Goal: Transaction & Acquisition: Purchase product/service

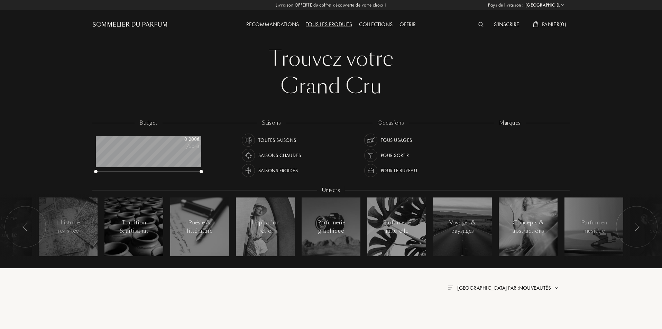
select select "FR"
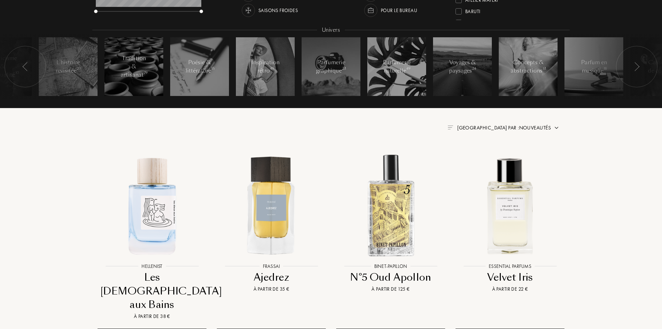
scroll to position [173, 0]
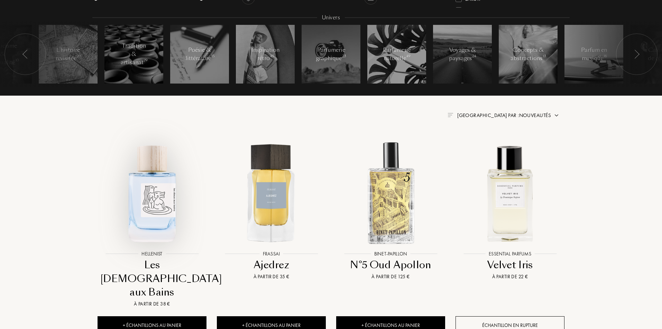
click at [167, 193] on img at bounding box center [152, 193] width 108 height 108
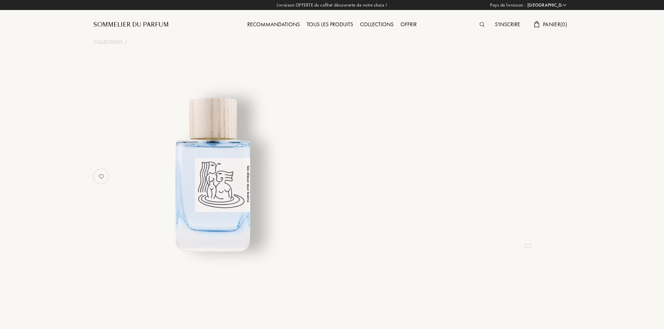
select select "FR"
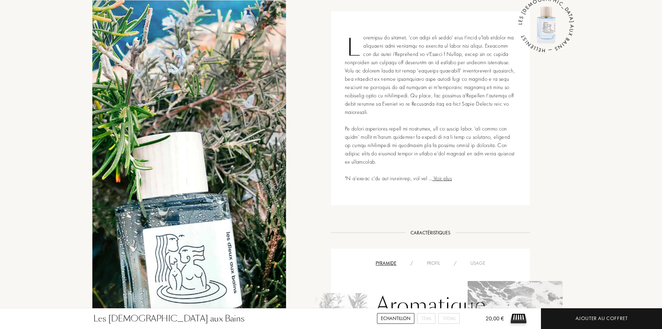
scroll to position [380, 0]
drag, startPoint x: 323, startPoint y: 173, endPoint x: 316, endPoint y: 170, distance: 7.6
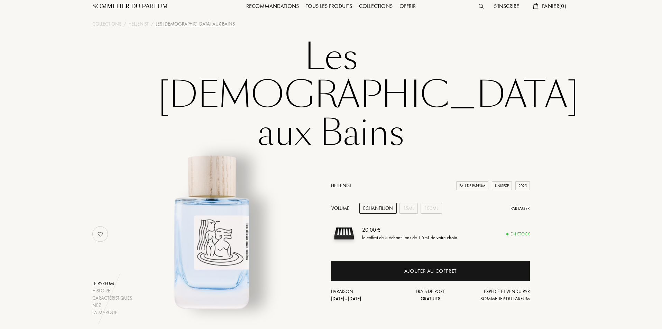
scroll to position [0, 0]
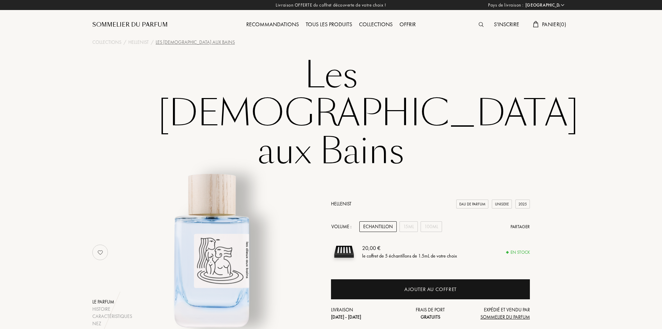
click at [141, 25] on div "Sommelier du Parfum" at bounding box center [129, 25] width 75 height 8
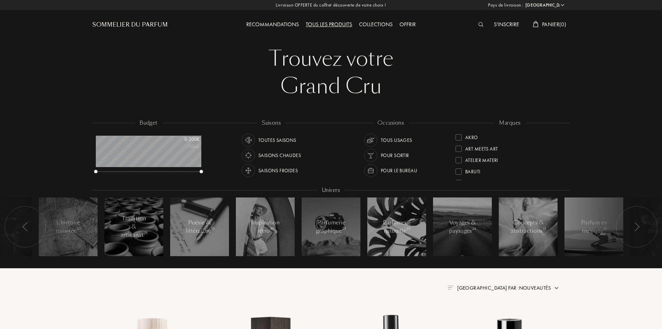
select select "FR"
click at [458, 148] on div at bounding box center [458, 148] width 6 height 6
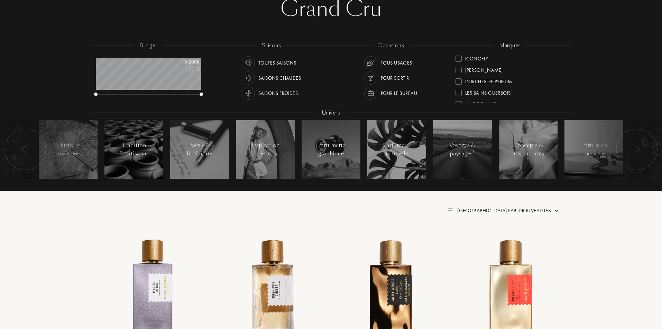
scroll to position [207, 0]
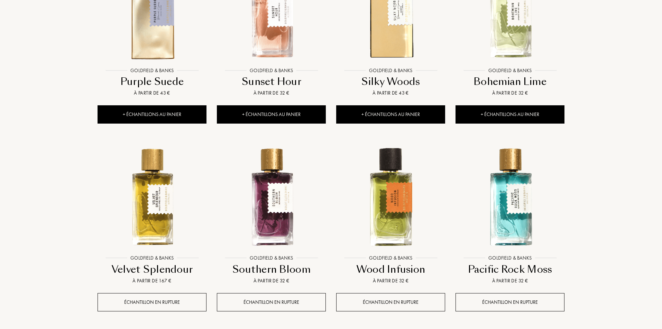
scroll to position [553, 0]
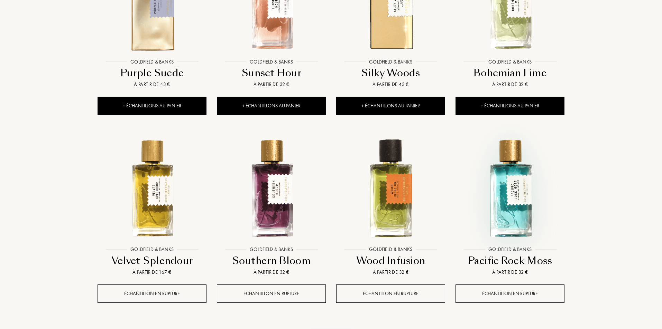
click at [512, 224] on img at bounding box center [510, 189] width 108 height 108
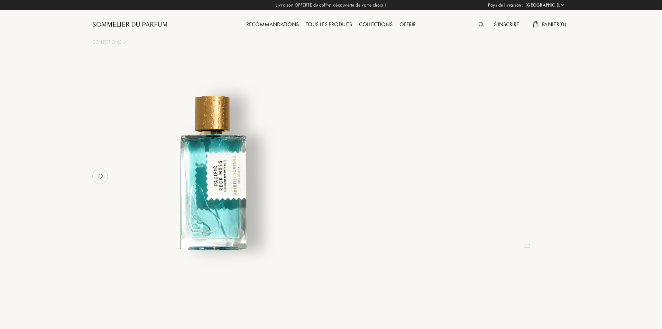
select select "FR"
select select "3"
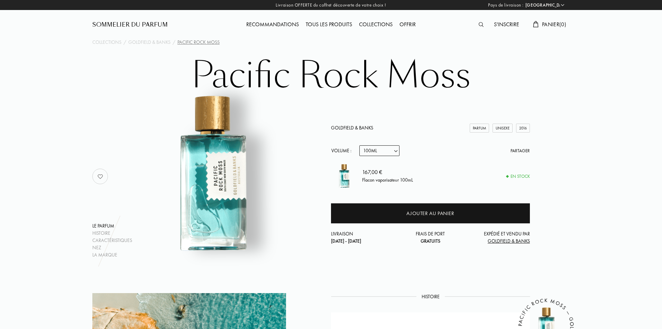
click at [387, 153] on select "Echantillon 10mL 50mL 100mL" at bounding box center [379, 151] width 40 height 11
select select "2"
click at [359, 146] on select "Echantillon 10mL 50mL 100mL" at bounding box center [379, 151] width 40 height 11
select select "2"
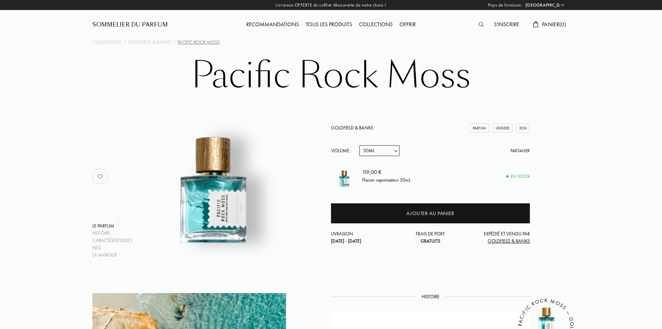
click at [398, 149] on select "Echantillon 10mL 50mL 100mL" at bounding box center [379, 151] width 40 height 11
select select "1"
click at [359, 146] on select "Echantillon 10mL 50mL 100mL" at bounding box center [379, 151] width 40 height 11
select select "1"
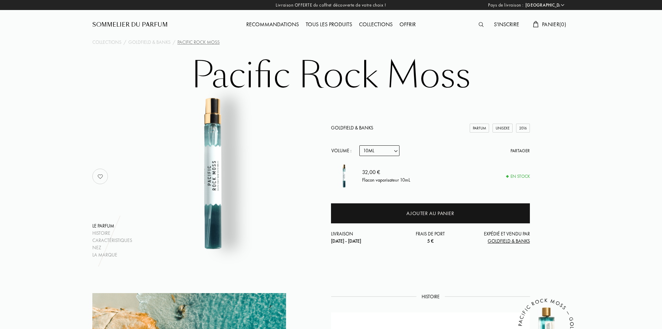
click at [382, 150] on select "Echantillon 10mL 50mL 100mL" at bounding box center [379, 151] width 40 height 11
select select "0"
click at [359, 146] on select "Echantillon 10mL 50mL 100mL" at bounding box center [379, 151] width 40 height 11
select select "0"
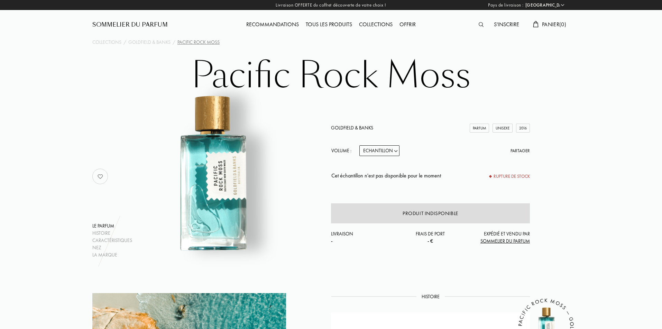
click at [137, 25] on div "Sommelier du Parfum" at bounding box center [129, 25] width 75 height 8
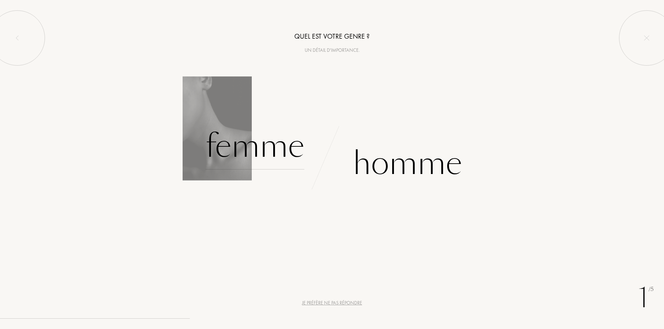
click at [268, 149] on div "Femme" at bounding box center [254, 146] width 99 height 47
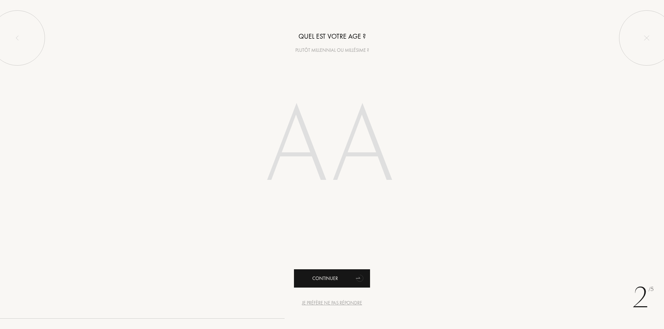
click at [335, 279] on div "Continuer" at bounding box center [332, 279] width 76 height 18
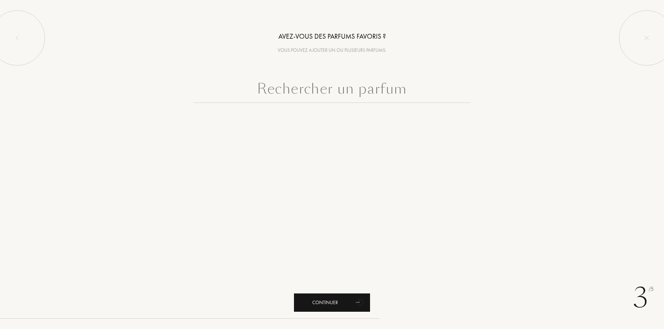
click at [334, 299] on div "Continuer" at bounding box center [332, 303] width 76 height 18
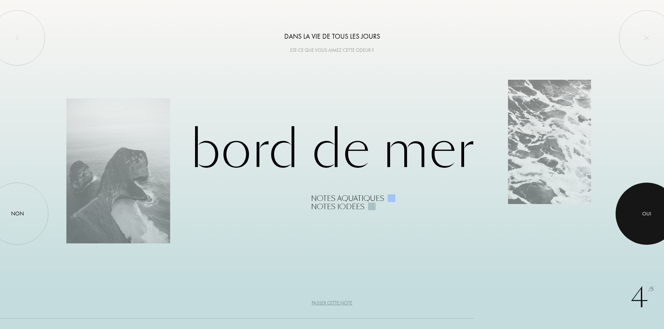
click at [646, 213] on div "Oui" at bounding box center [646, 214] width 9 height 8
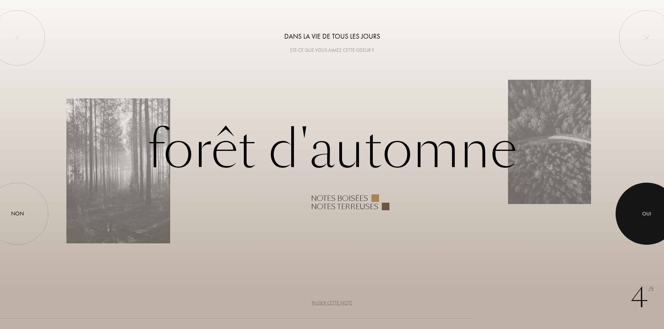
click at [638, 217] on div at bounding box center [646, 214] width 62 height 62
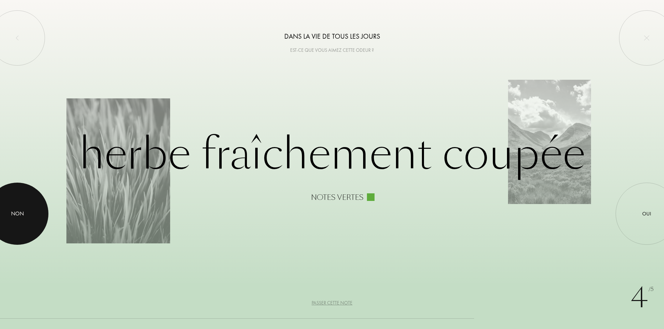
drag, startPoint x: 31, startPoint y: 214, endPoint x: 36, endPoint y: 213, distance: 5.5
click at [31, 214] on div at bounding box center [17, 214] width 62 height 62
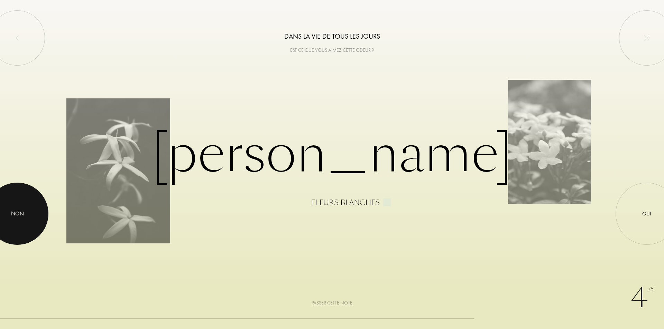
click at [36, 209] on div at bounding box center [17, 214] width 62 height 62
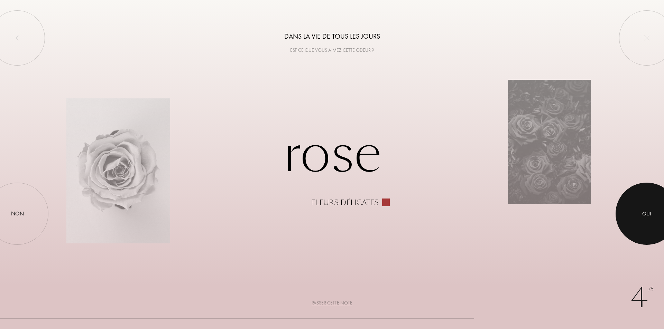
click at [633, 202] on div at bounding box center [646, 214] width 62 height 62
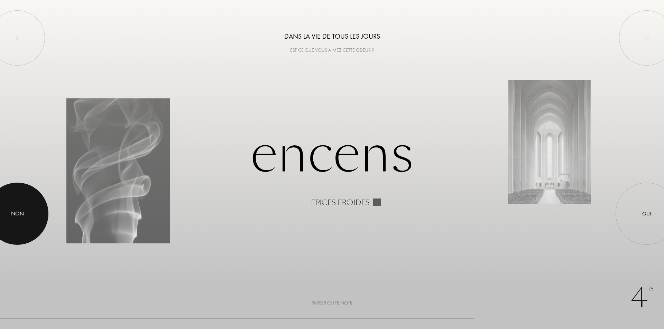
click at [16, 211] on div "Non" at bounding box center [17, 214] width 13 height 8
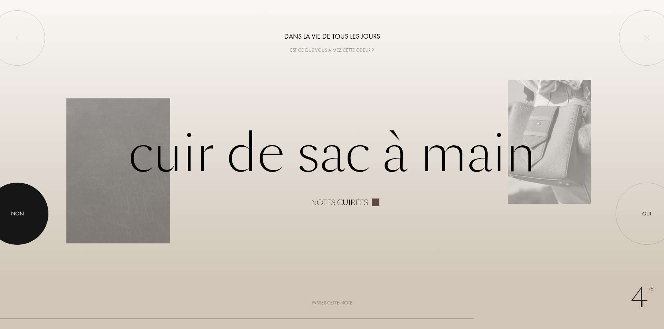
click at [38, 214] on div at bounding box center [17, 214] width 62 height 62
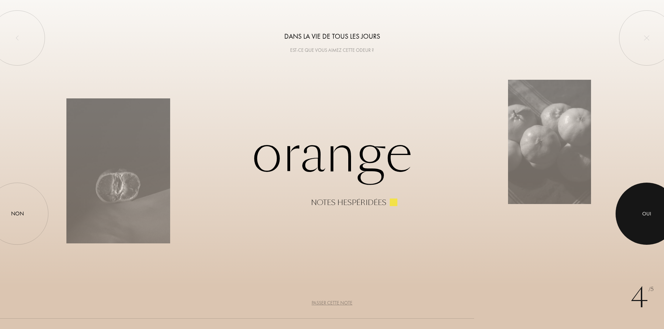
click at [630, 201] on div at bounding box center [646, 214] width 62 height 62
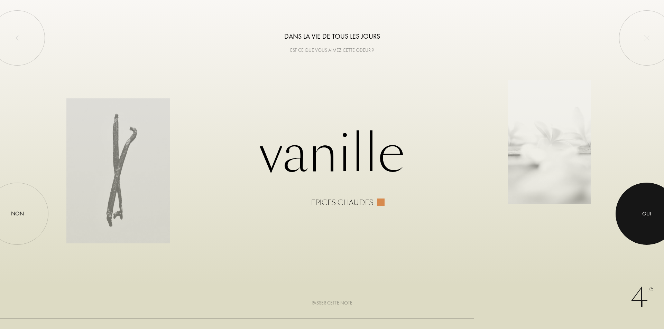
click at [630, 201] on div at bounding box center [646, 214] width 62 height 62
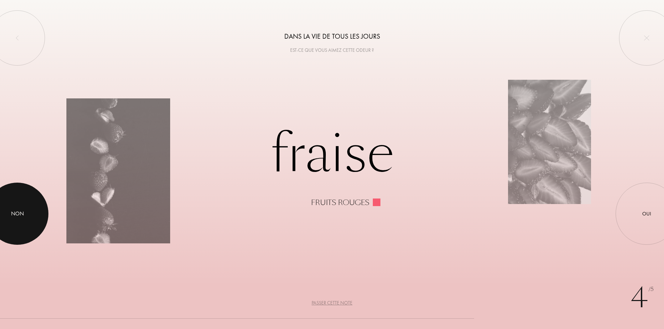
click at [27, 209] on div at bounding box center [17, 214] width 62 height 62
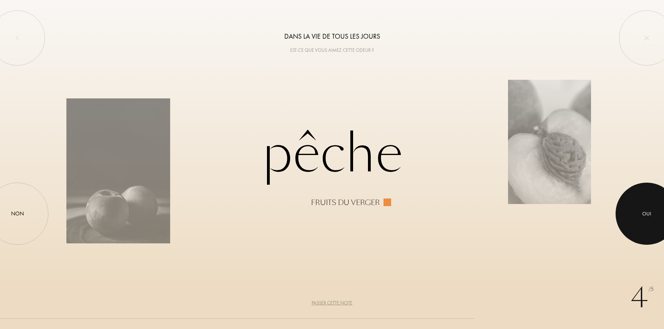
click at [630, 213] on div at bounding box center [646, 214] width 62 height 62
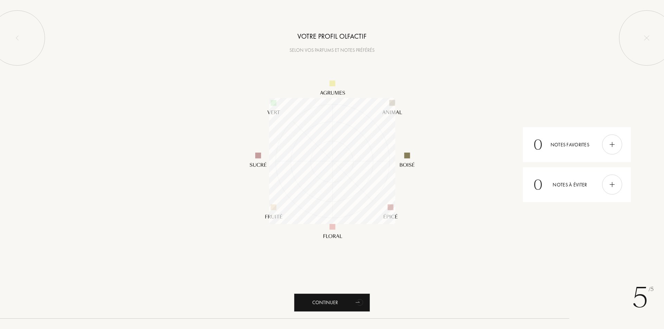
scroll to position [126, 126]
click at [608, 187] on img at bounding box center [612, 185] width 8 height 8
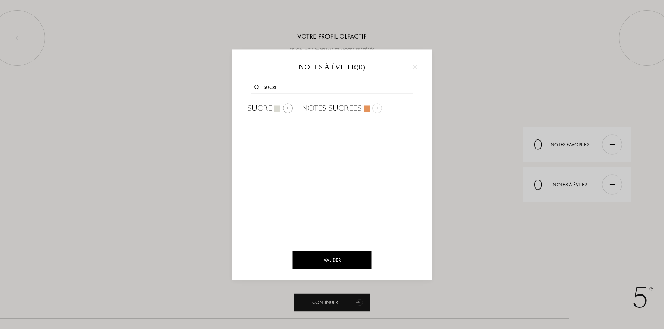
type input "sucre"
click at [290, 108] on div at bounding box center [288, 108] width 10 height 10
click at [329, 255] on div "Valider" at bounding box center [331, 260] width 79 height 18
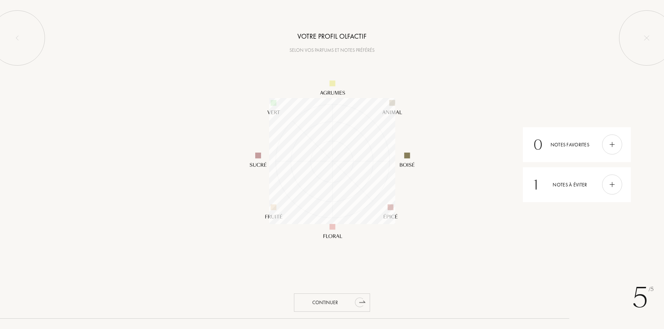
click at [347, 304] on div "Continuer" at bounding box center [332, 303] width 76 height 18
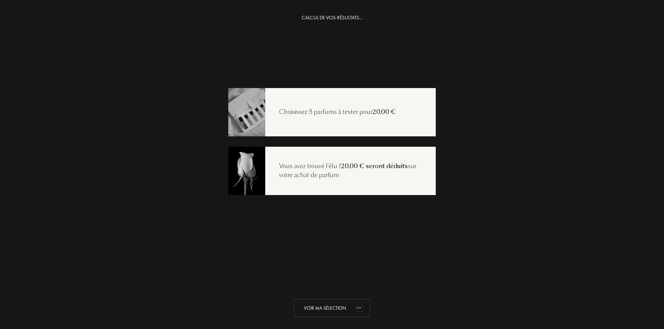
click at [336, 306] on div "Voir ma sélection" at bounding box center [332, 308] width 76 height 18
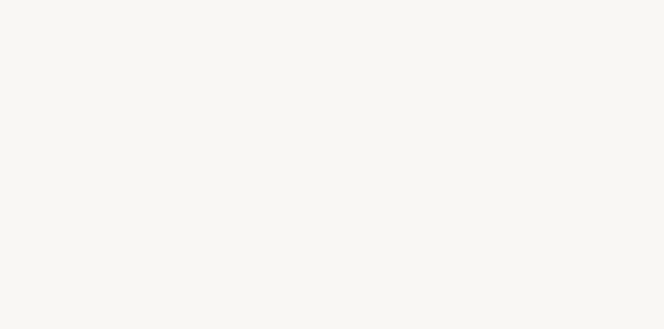
select select "FR"
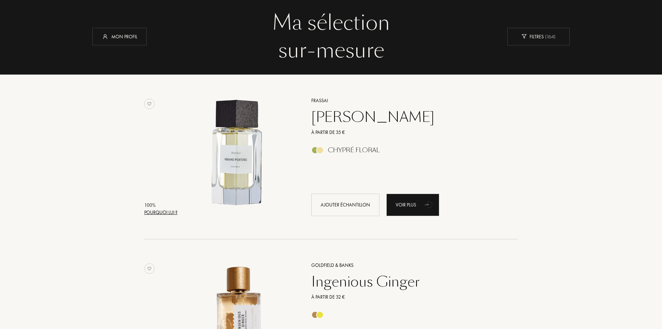
scroll to position [36, 0]
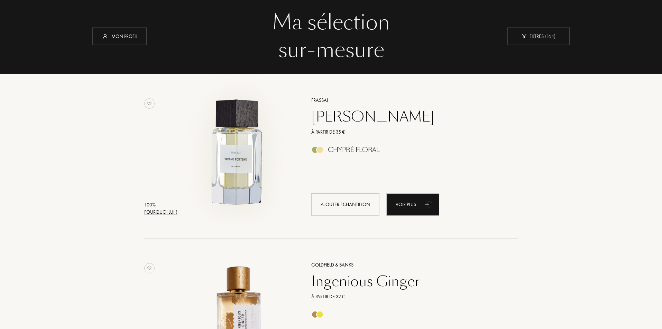
click at [254, 158] on img at bounding box center [237, 153] width 115 height 115
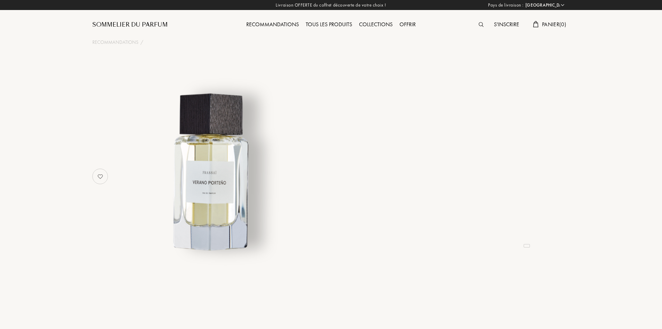
select select "FR"
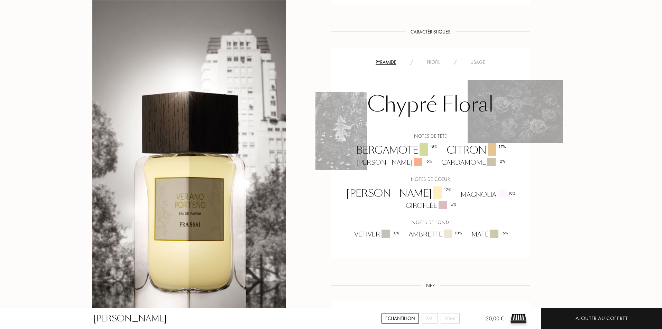
scroll to position [415, 0]
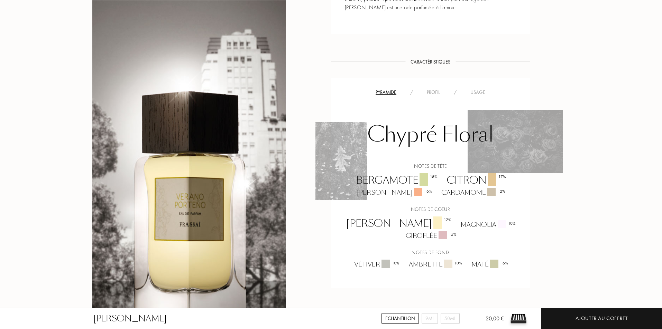
click at [390, 319] on div "Echantillon" at bounding box center [399, 319] width 37 height 11
click at [393, 318] on div "Echantillon" at bounding box center [399, 319] width 37 height 11
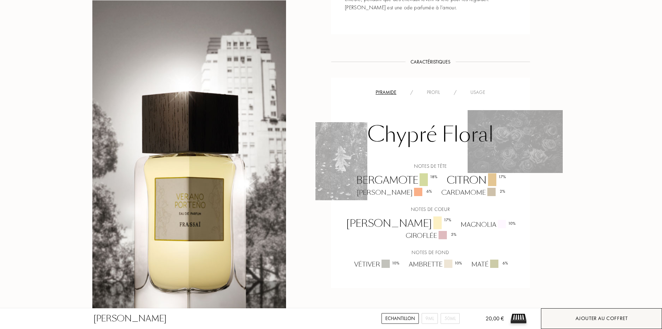
click at [582, 317] on div "Ajouter au coffret" at bounding box center [601, 319] width 52 height 8
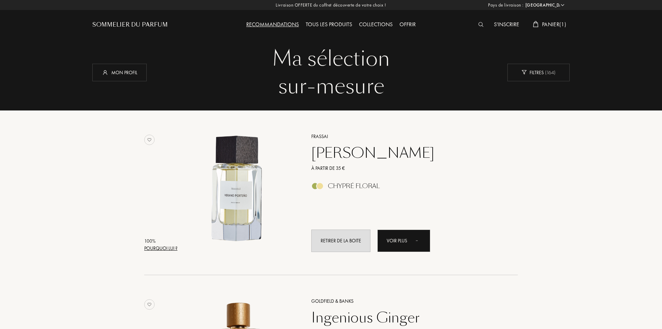
select select "FR"
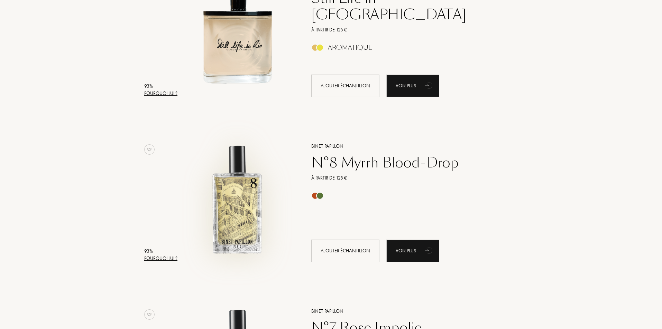
scroll to position [866, 0]
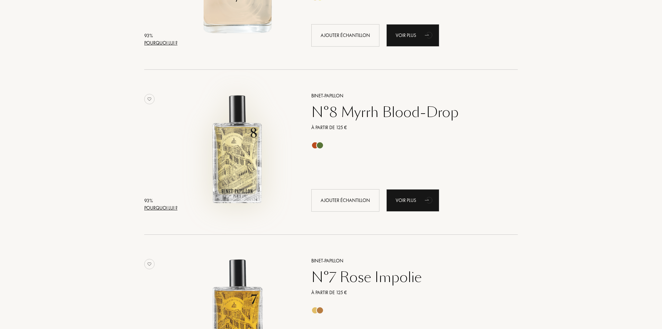
click at [241, 158] on img at bounding box center [237, 148] width 115 height 115
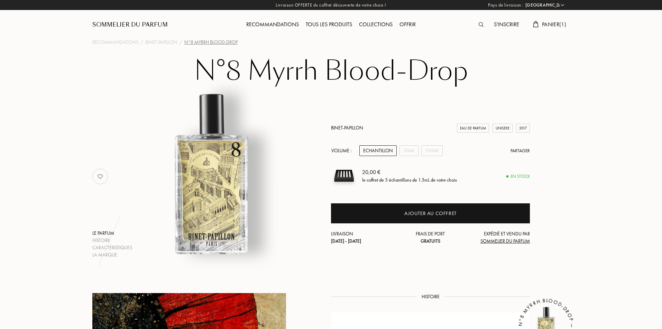
select select "FR"
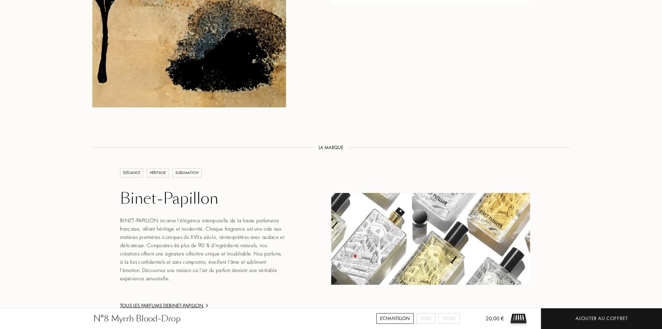
scroll to position [622, 0]
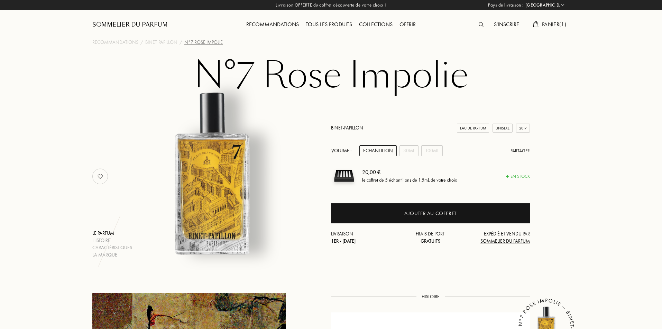
select select "FR"
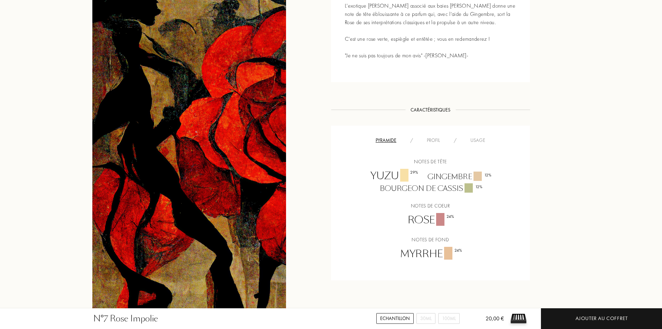
scroll to position [380, 0]
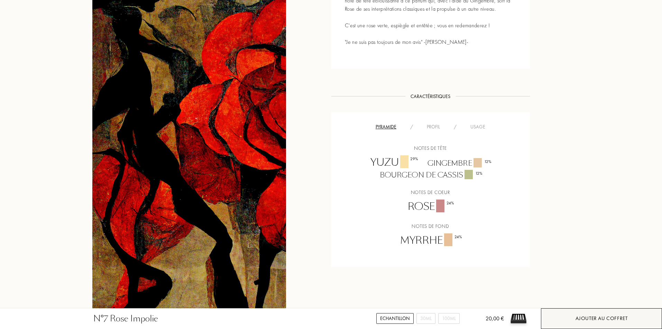
click at [576, 321] on div "Ajouter au coffret" at bounding box center [601, 319] width 52 height 8
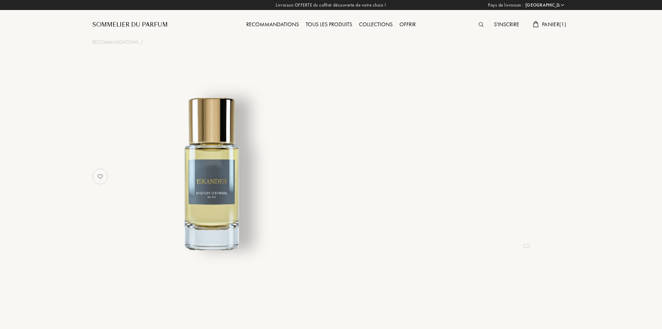
select select "FR"
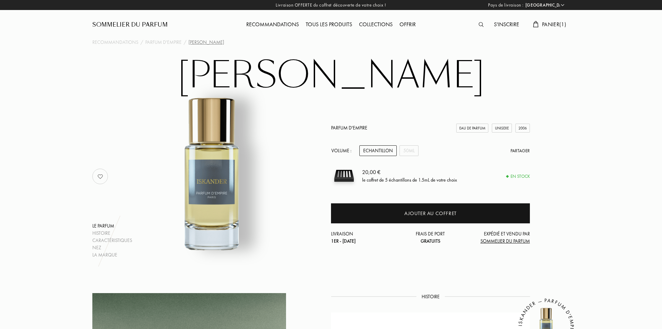
click at [320, 22] on div "Tous les produits" at bounding box center [328, 24] width 53 height 9
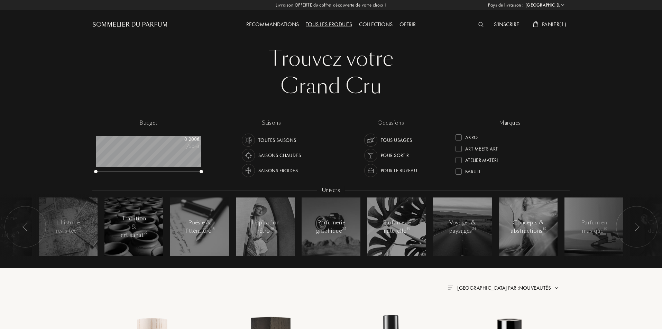
select select "FR"
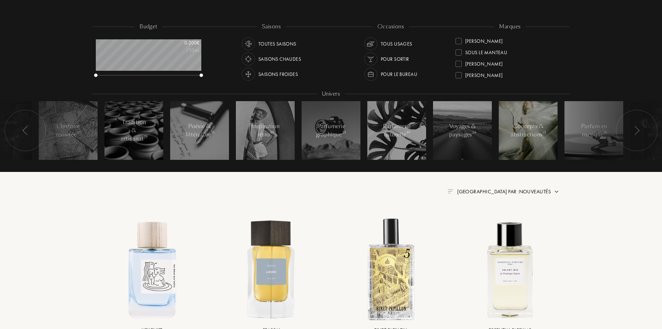
scroll to position [104, 0]
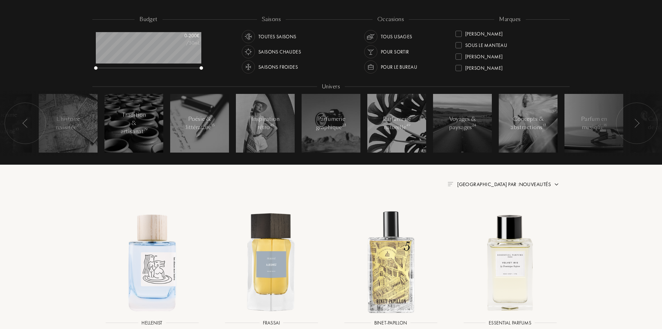
click at [456, 58] on div at bounding box center [458, 57] width 6 height 6
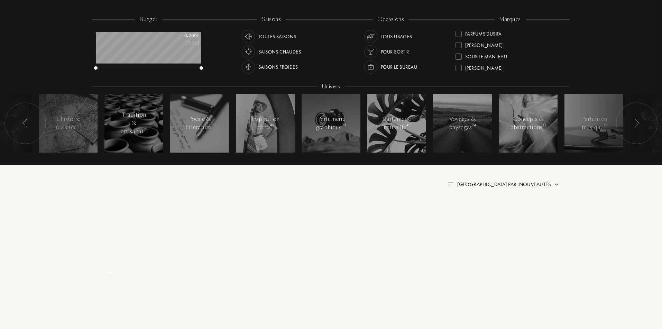
scroll to position [0, 0]
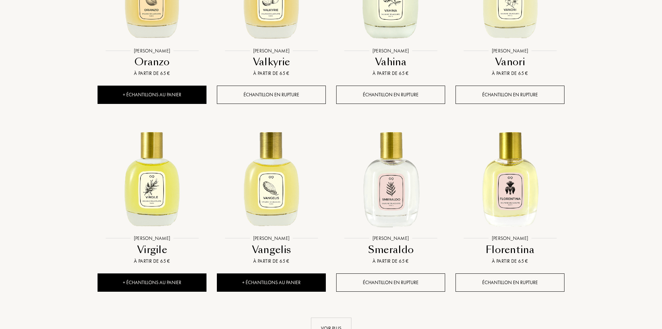
scroll to position [657, 0]
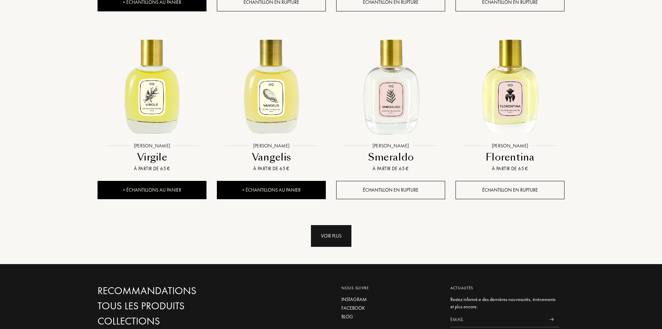
click at [322, 242] on div "Voir plus" at bounding box center [331, 236] width 40 height 22
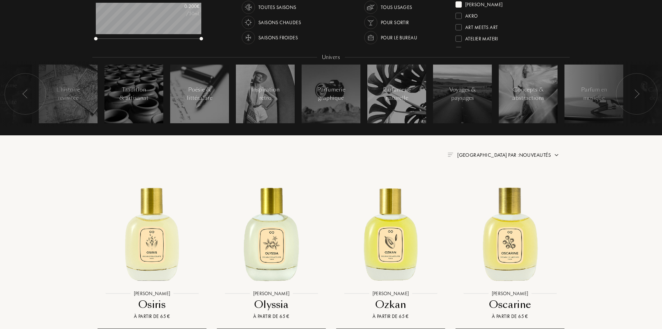
scroll to position [69, 0]
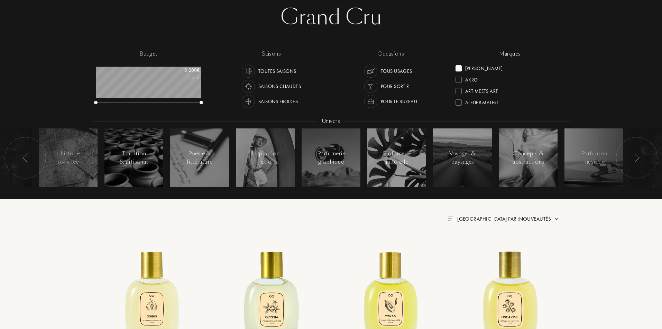
click at [457, 70] on div at bounding box center [458, 68] width 6 height 6
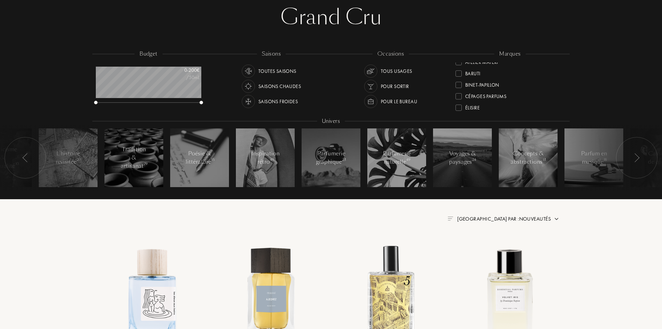
scroll to position [43, 0]
click at [462, 96] on div "Élisire" at bounding box center [467, 92] width 24 height 9
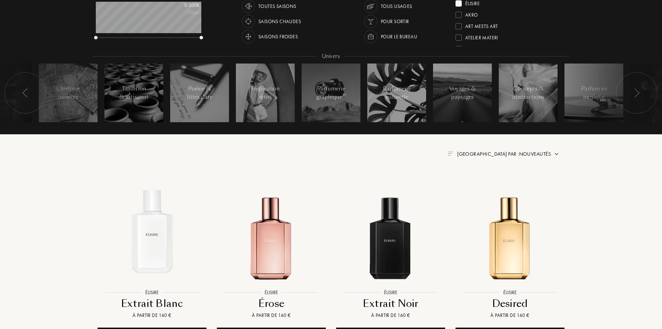
scroll to position [242, 0]
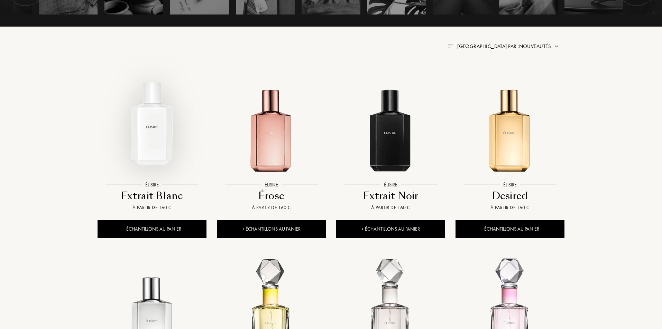
click at [160, 142] on img at bounding box center [152, 124] width 108 height 108
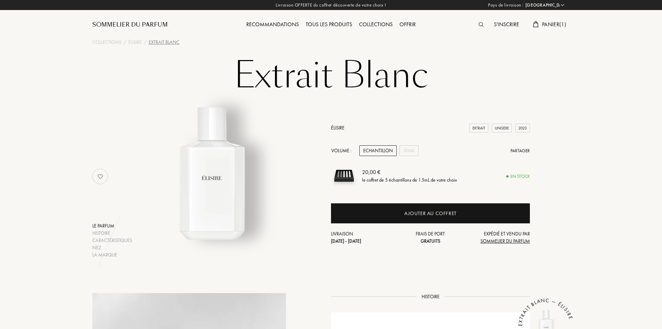
select select "FR"
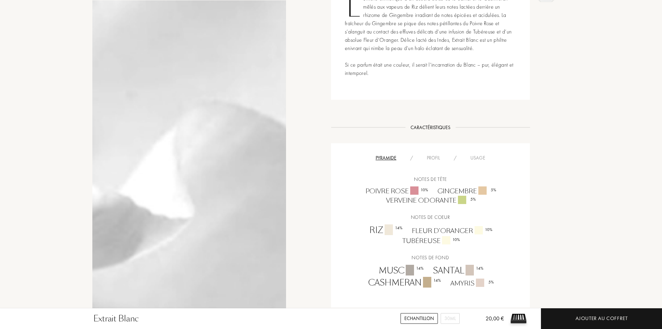
scroll to position [380, 0]
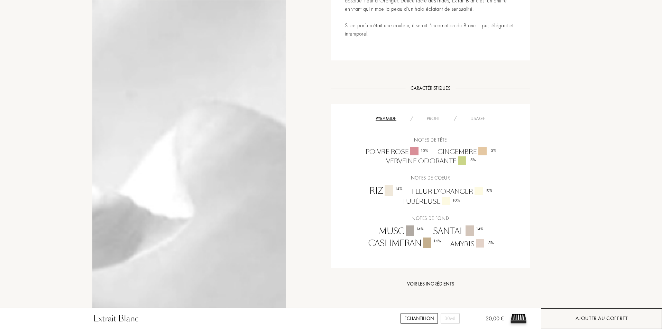
click at [564, 315] on div "Ajouter au coffret" at bounding box center [601, 319] width 121 height 21
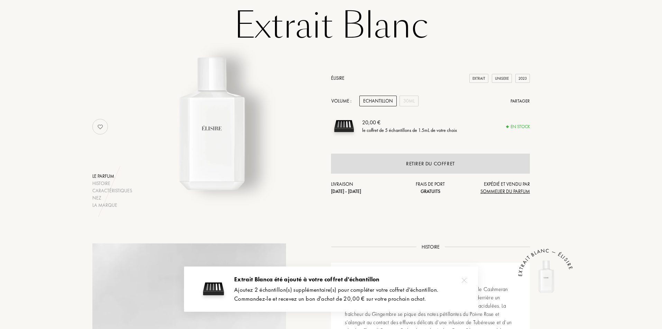
scroll to position [0, 0]
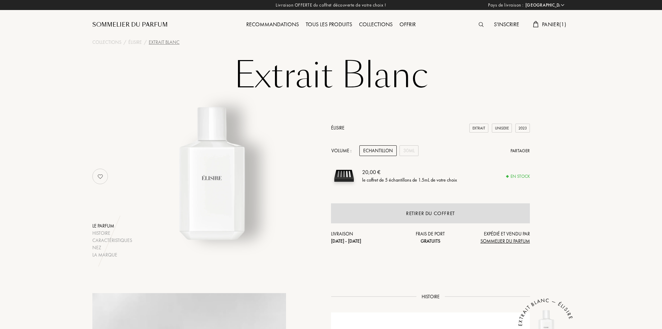
click at [338, 126] on link "Élisire" at bounding box center [337, 128] width 13 height 6
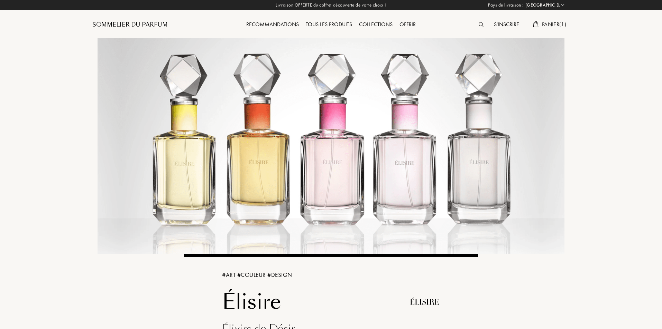
select select "FR"
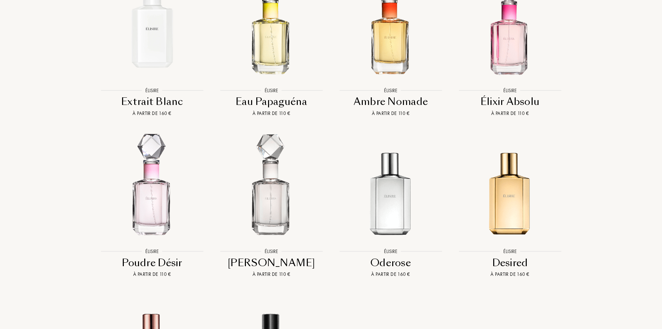
scroll to position [622, 0]
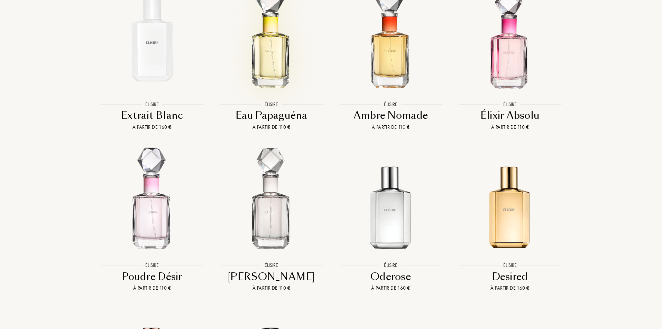
click at [262, 49] on img at bounding box center [271, 40] width 108 height 108
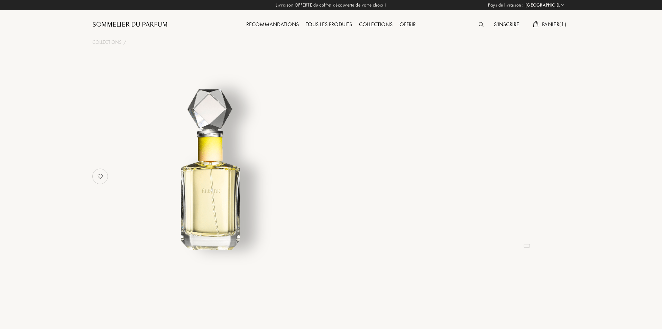
select select "FR"
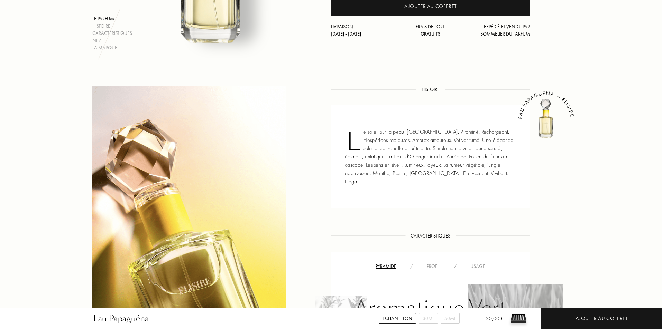
scroll to position [311, 0]
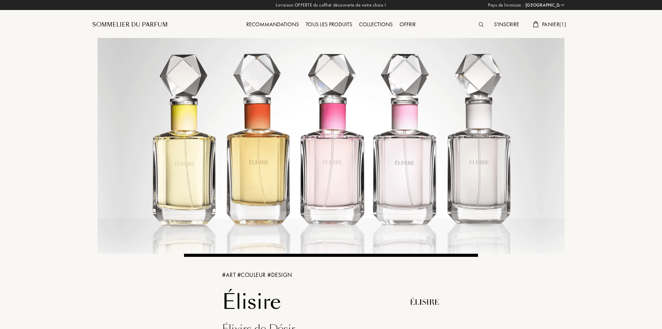
select select "FR"
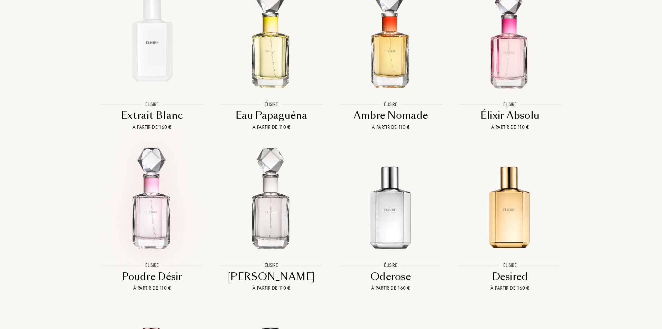
click at [153, 191] on img at bounding box center [152, 201] width 108 height 108
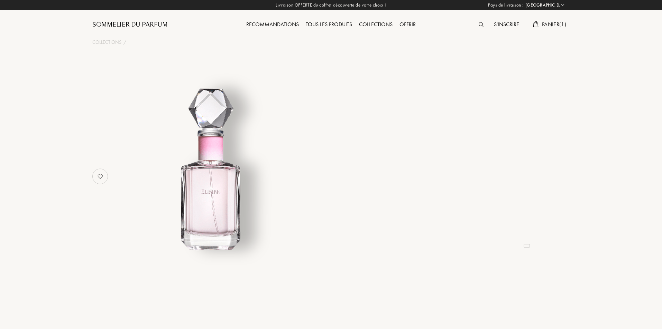
select select "FR"
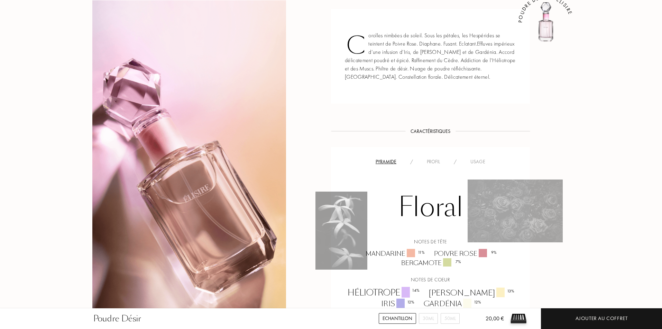
scroll to position [380, 0]
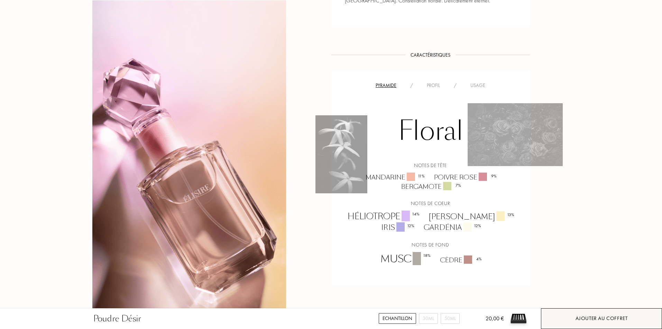
click at [586, 315] on div "Ajouter au coffret" at bounding box center [601, 319] width 52 height 8
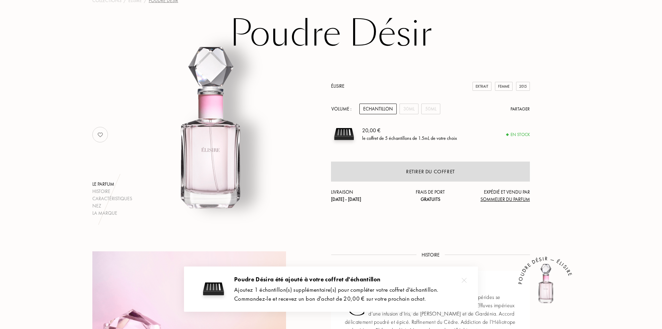
scroll to position [0, 0]
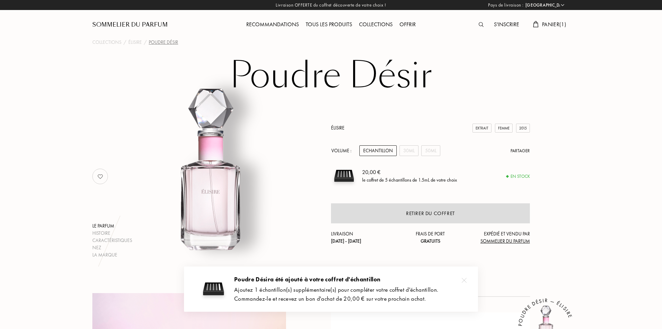
click at [344, 23] on div "Tous les produits" at bounding box center [328, 24] width 53 height 9
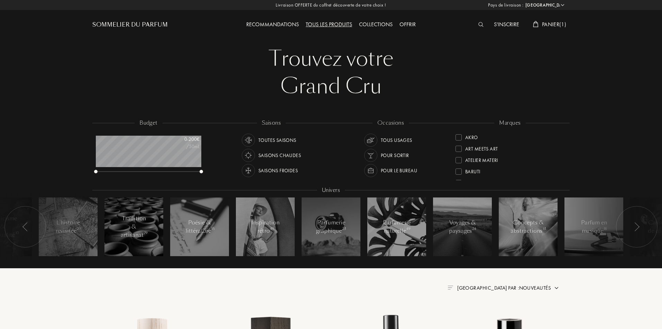
select select "FR"
drag, startPoint x: 565, startPoint y: 146, endPoint x: 565, endPoint y: 156, distance: 10.0
click at [565, 156] on div "marques Akro Art Meets Art Atelier Materi Baruti Binet-Papillon Cépages Parfums…" at bounding box center [509, 150] width 119 height 62
drag, startPoint x: 563, startPoint y: 161, endPoint x: 559, endPoint y: 153, distance: 9.3
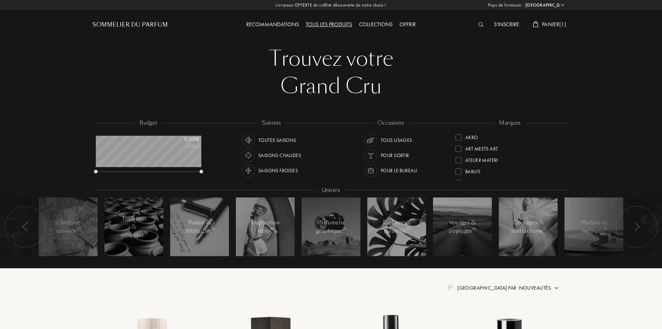
click at [559, 153] on div "Atelier Materi" at bounding box center [509, 157] width 109 height 11
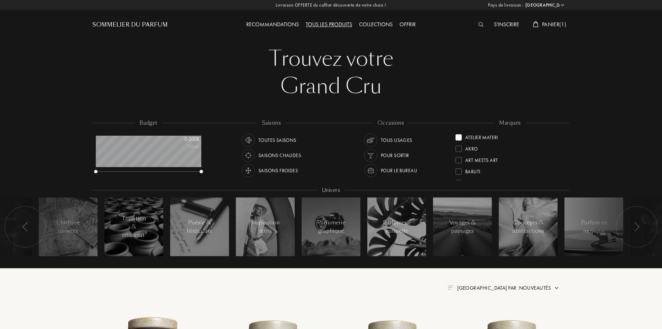
scroll to position [35, 0]
drag, startPoint x: 562, startPoint y: 140, endPoint x: 563, endPoint y: 144, distance: 4.5
click at [563, 144] on div "Atelier Materi Akro Art Meets Art Baruti Binet-Papillon Cépages Parfums Élisire…" at bounding box center [509, 156] width 109 height 49
click at [456, 149] on div at bounding box center [458, 149] width 6 height 6
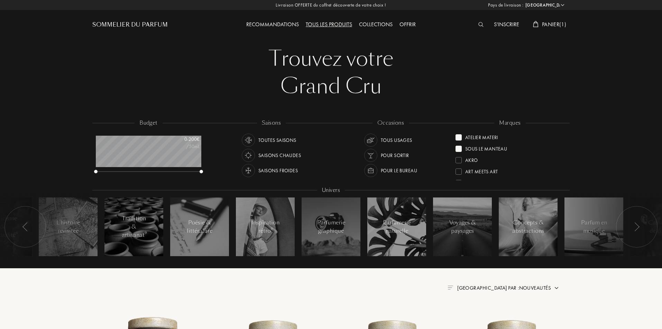
click at [457, 137] on div at bounding box center [458, 137] width 6 height 6
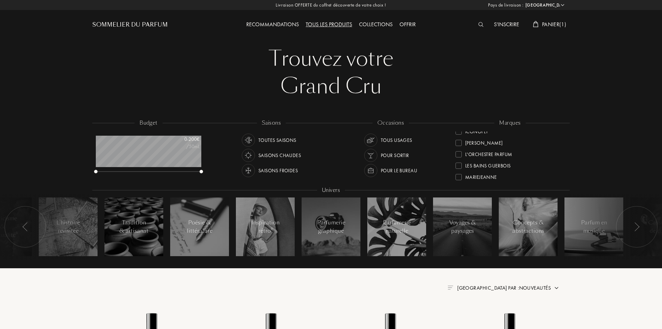
scroll to position [138, 0]
click at [459, 158] on div at bounding box center [458, 159] width 6 height 6
click at [460, 172] on div at bounding box center [458, 173] width 6 height 6
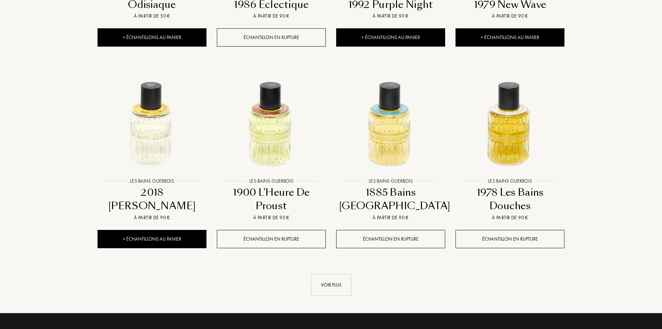
scroll to position [622, 0]
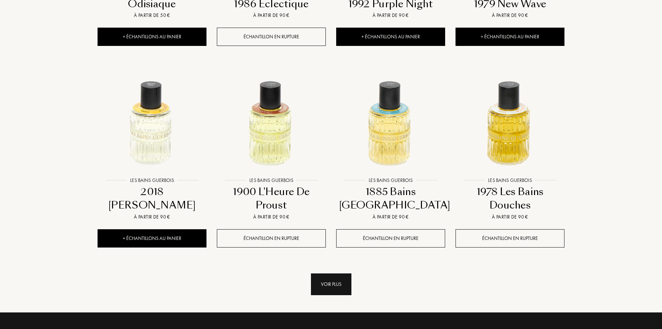
click at [325, 290] on div "Voir plus" at bounding box center [331, 285] width 40 height 22
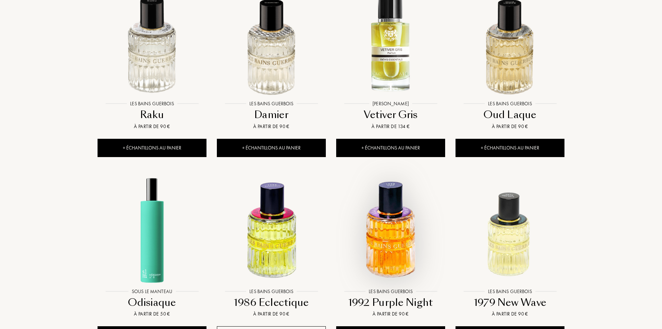
scroll to position [311, 0]
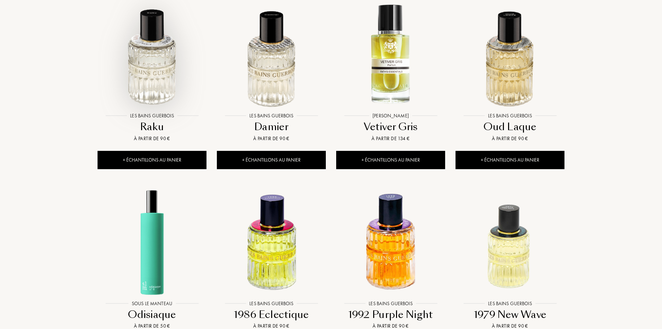
click at [172, 82] on img at bounding box center [152, 55] width 108 height 108
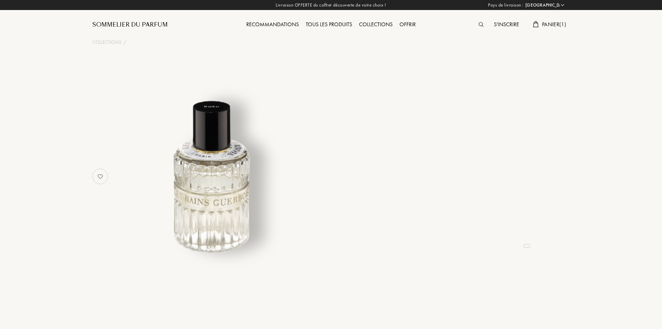
select select "FR"
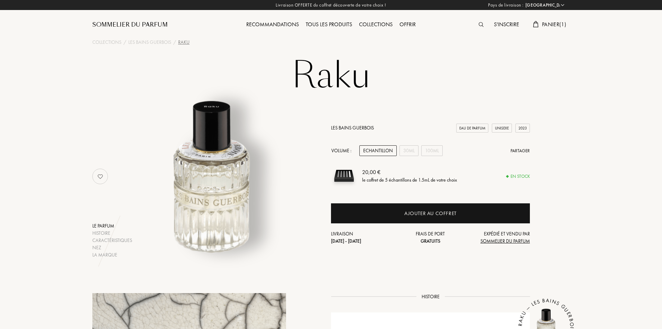
click at [548, 24] on span "Panier ( 1 )" at bounding box center [554, 24] width 24 height 7
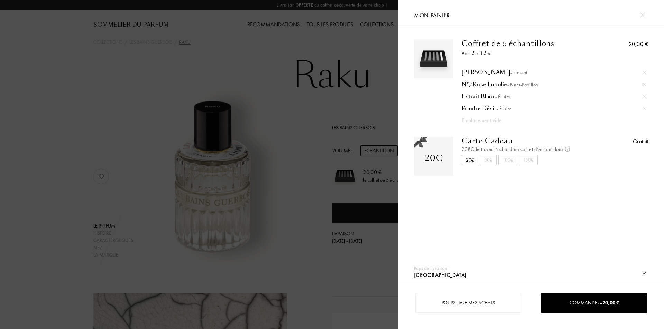
click at [645, 15] on div at bounding box center [642, 15] width 12 height 12
